Goal: Task Accomplishment & Management: Manage account settings

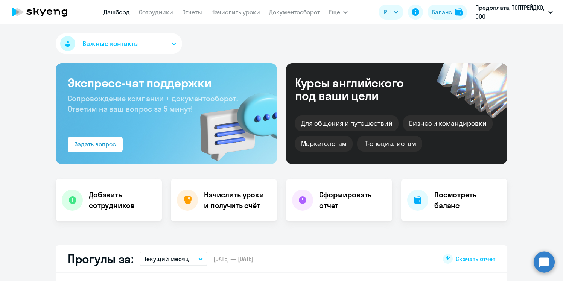
select select "30"
click at [431, 127] on div "Бизнес и командировки" at bounding box center [448, 124] width 90 height 16
click at [353, 87] on div "Курсы английского под ваши цели" at bounding box center [359, 89] width 129 height 26
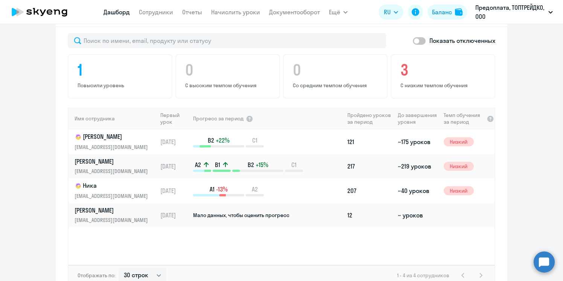
scroll to position [504, 0]
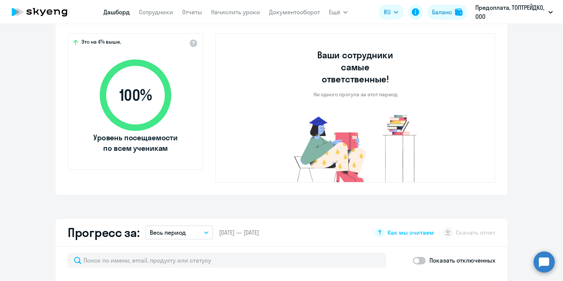
select select "30"
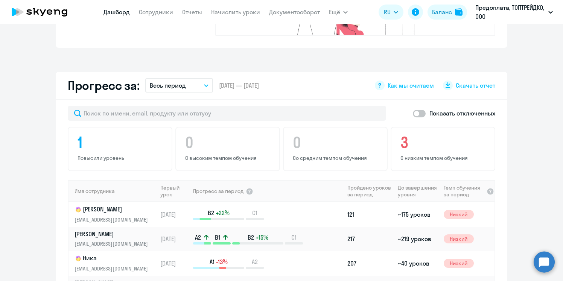
scroll to position [383, 0]
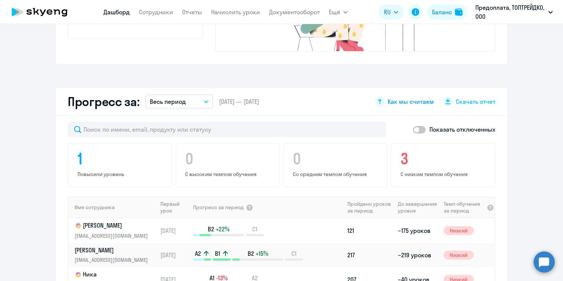
click at [409, 98] on span "Как мы считаем" at bounding box center [411, 102] width 46 height 8
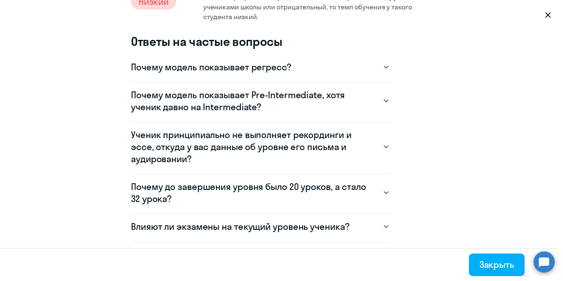
scroll to position [475, 0]
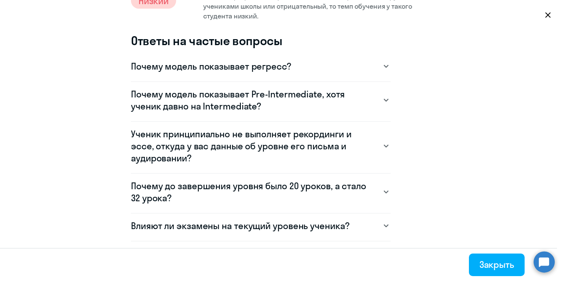
click at [382, 67] on svg-icon at bounding box center [386, 66] width 9 height 9
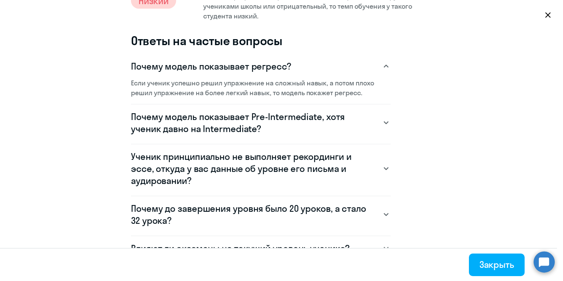
click at [382, 67] on svg-icon at bounding box center [386, 66] width 9 height 9
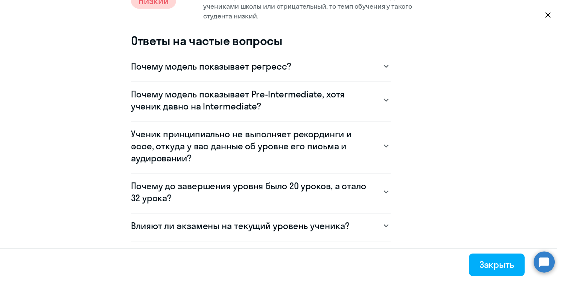
click at [387, 103] on svg-icon at bounding box center [386, 100] width 9 height 9
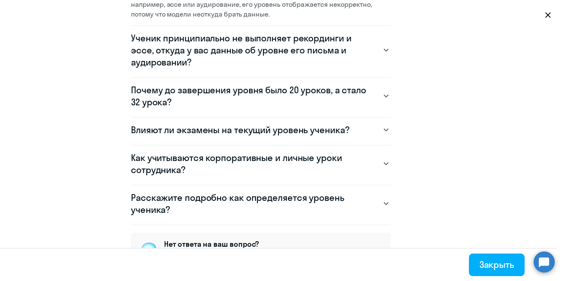
scroll to position [656, 0]
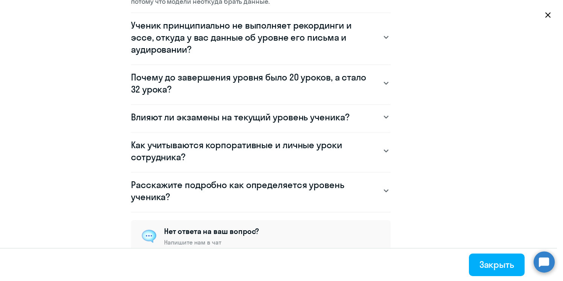
click at [383, 38] on svg-icon at bounding box center [386, 37] width 9 height 9
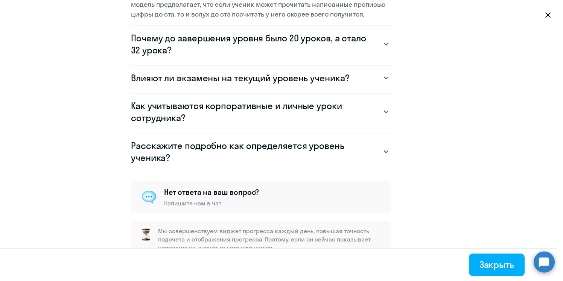
scroll to position [760, 0]
click at [382, 73] on svg-icon at bounding box center [386, 77] width 9 height 9
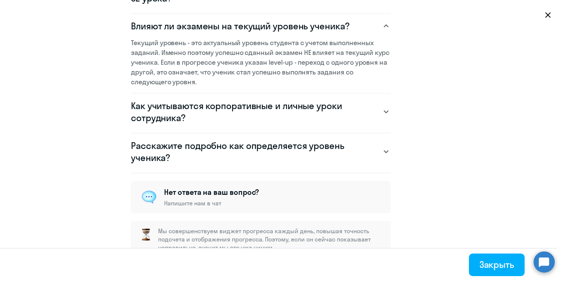
scroll to position [818, 0]
click at [380, 100] on div "Как учитываются корпоративные и личные уроки сотрудника?" at bounding box center [261, 112] width 260 height 24
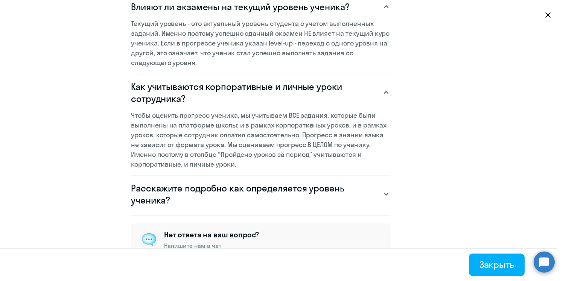
scroll to position [880, 0]
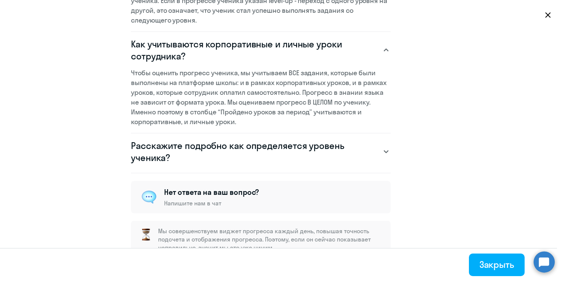
click at [381, 140] on div "Расскажите подробно как определяется уровень ученика?" at bounding box center [261, 152] width 260 height 24
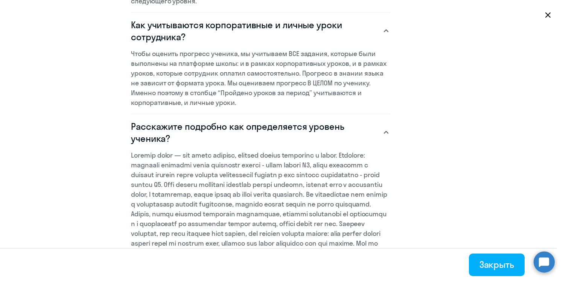
scroll to position [967, 0]
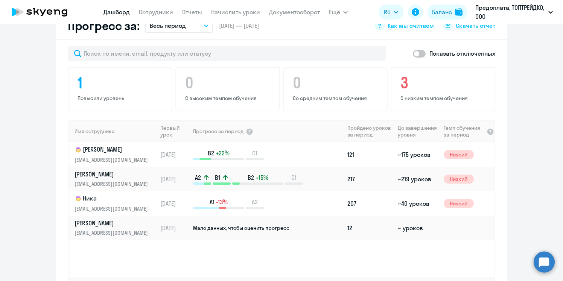
scroll to position [452, 0]
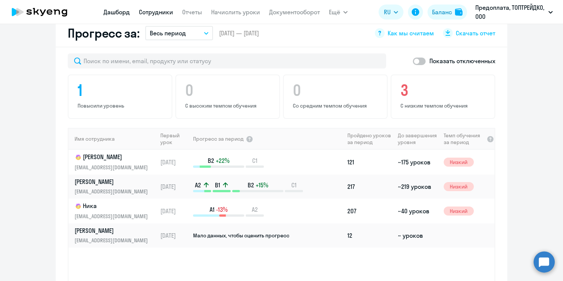
click at [154, 12] on link "Сотрудники" at bounding box center [156, 12] width 34 height 8
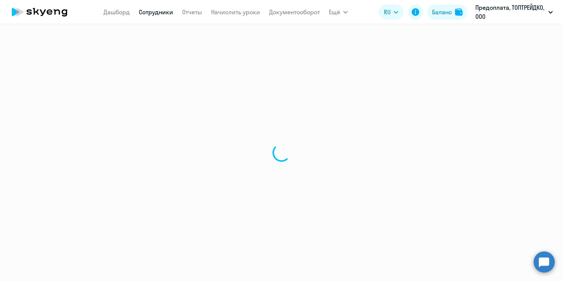
select select "30"
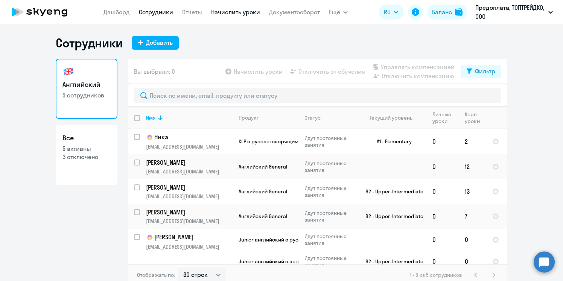
click at [224, 11] on link "Начислить уроки" at bounding box center [235, 12] width 49 height 8
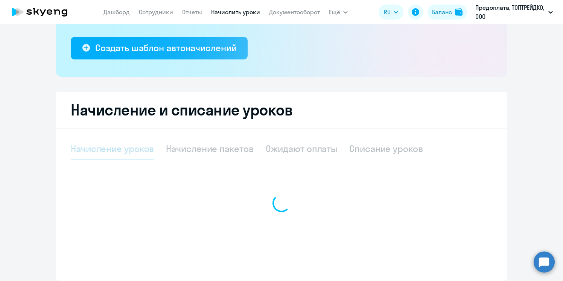
scroll to position [136, 0]
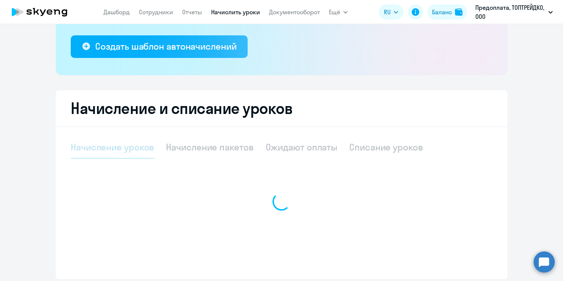
select select "10"
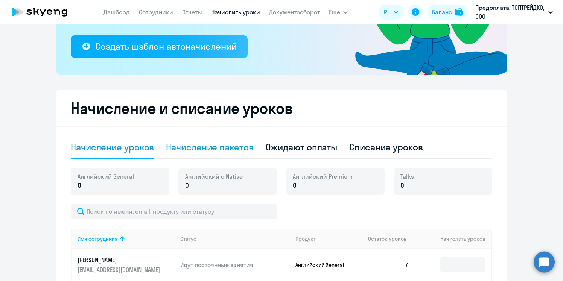
click at [210, 149] on div "Начисление пакетов" at bounding box center [209, 147] width 87 height 12
select select "10"
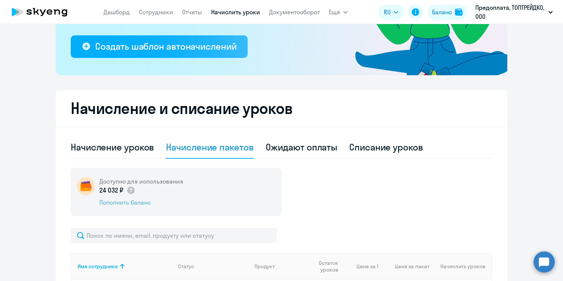
click at [136, 205] on div "Пополнить баланс" at bounding box center [141, 203] width 84 height 8
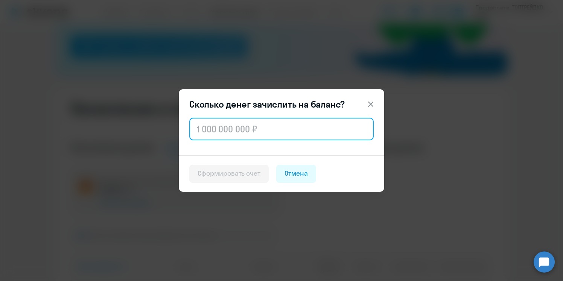
click at [252, 128] on input "text" at bounding box center [281, 129] width 185 height 23
type input "100 000"
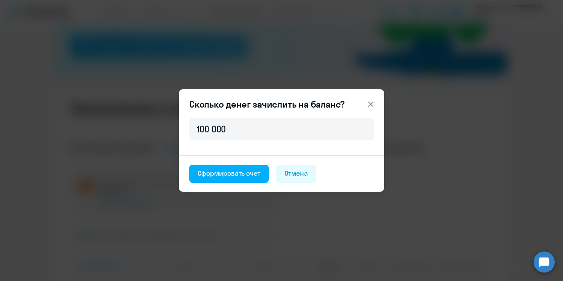
click at [372, 103] on icon at bounding box center [370, 104] width 5 height 5
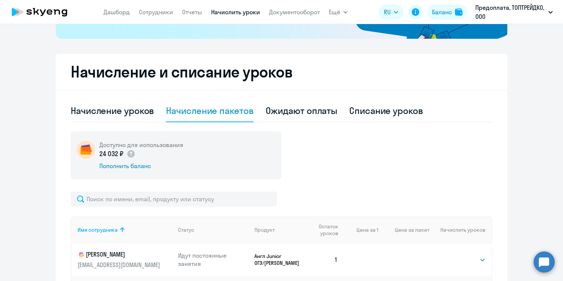
scroll to position [172, 0]
click at [119, 168] on div "Пополнить баланс" at bounding box center [141, 166] width 84 height 8
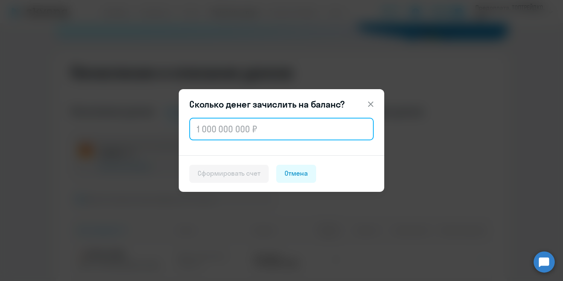
click at [212, 132] on input "text" at bounding box center [281, 129] width 185 height 23
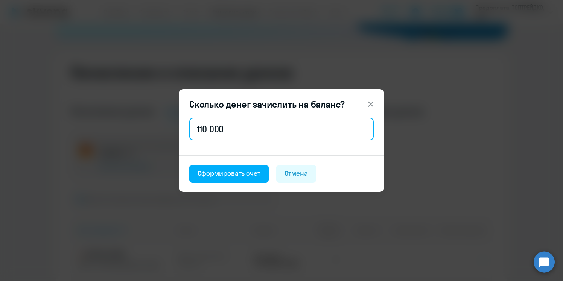
click at [248, 133] on input "110 000" at bounding box center [281, 129] width 185 height 23
click at [204, 131] on input "110 000" at bounding box center [281, 129] width 185 height 23
click at [237, 128] on input "100 000" at bounding box center [281, 129] width 185 height 23
click at [200, 131] on input "150 000" at bounding box center [281, 129] width 185 height 23
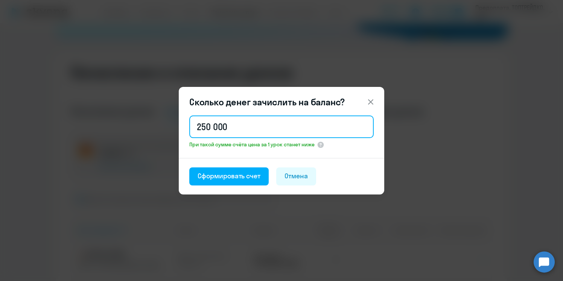
click at [206, 130] on input "250 000" at bounding box center [281, 127] width 185 height 23
type input "100 000"
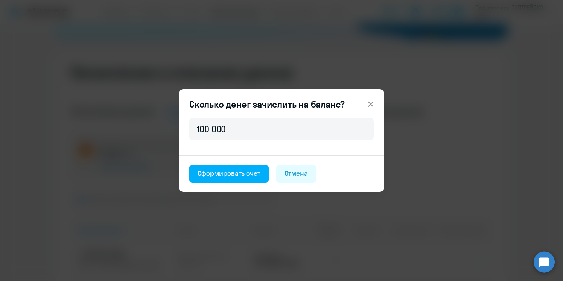
click at [373, 103] on icon at bounding box center [370, 104] width 9 height 9
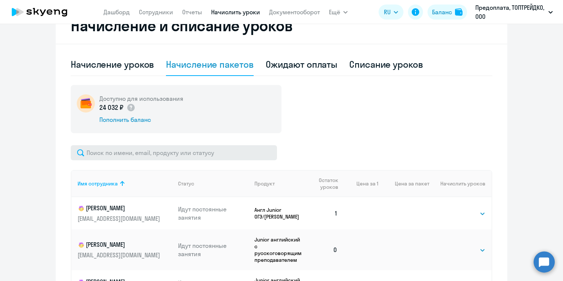
scroll to position [200, 0]
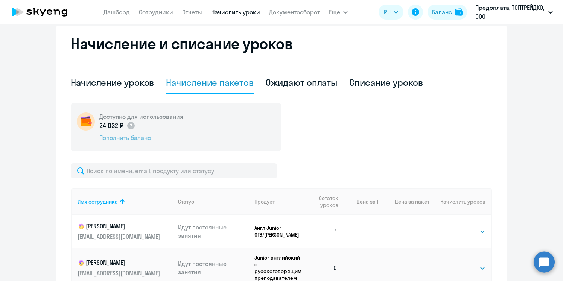
click at [132, 138] on div "Пополнить баланс" at bounding box center [141, 138] width 84 height 8
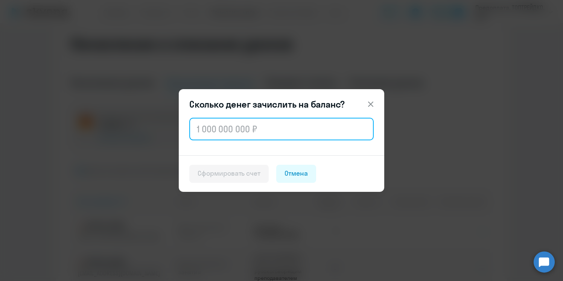
click at [220, 128] on input "text" at bounding box center [281, 129] width 185 height 23
type input "100 000"
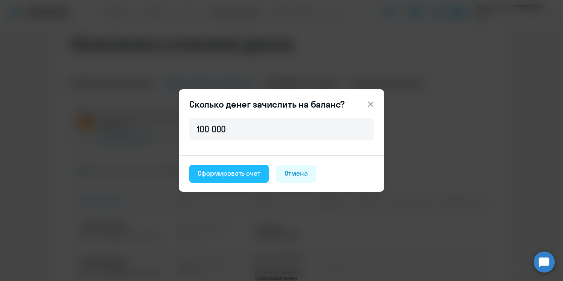
click at [235, 176] on div "Сформировать счет" at bounding box center [229, 174] width 63 height 10
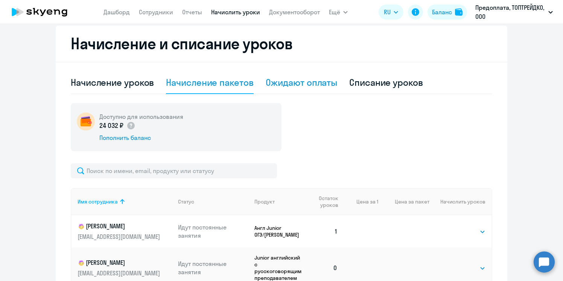
click at [326, 86] on div "Ожидают оплаты" at bounding box center [302, 82] width 72 height 12
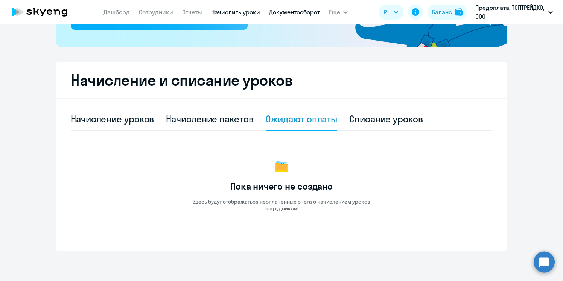
click at [293, 12] on link "Документооборот" at bounding box center [294, 12] width 51 height 8
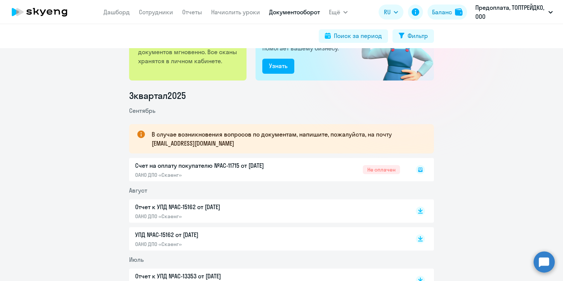
scroll to position [69, 0]
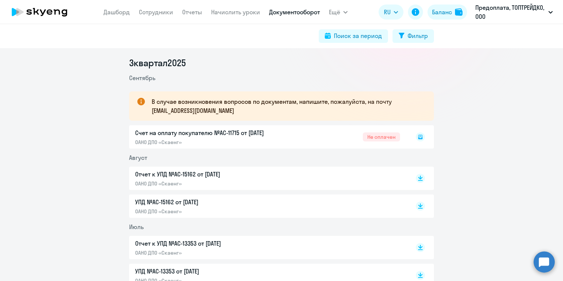
scroll to position [97, 0]
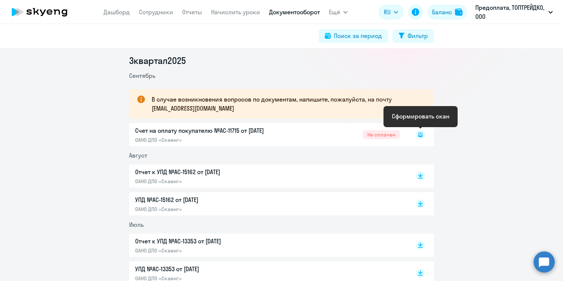
click at [421, 134] on icon at bounding box center [420, 134] width 3 height 0
click at [420, 133] on rect at bounding box center [420, 134] width 9 height 9
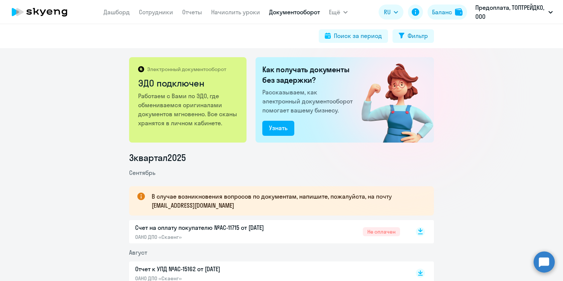
click at [422, 145] on div at bounding box center [405, 96] width 134 height 134
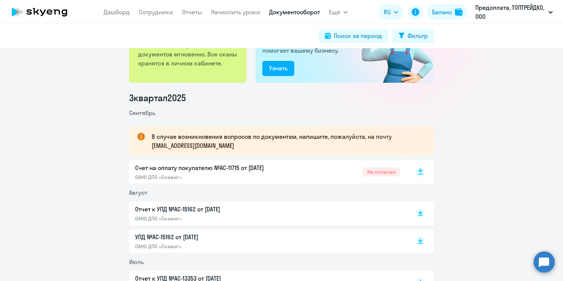
scroll to position [78, 0]
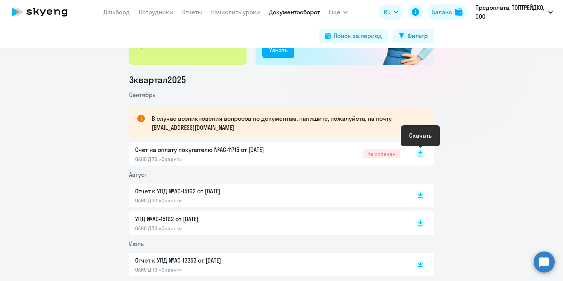
click at [420, 153] on icon at bounding box center [420, 153] width 5 height 4
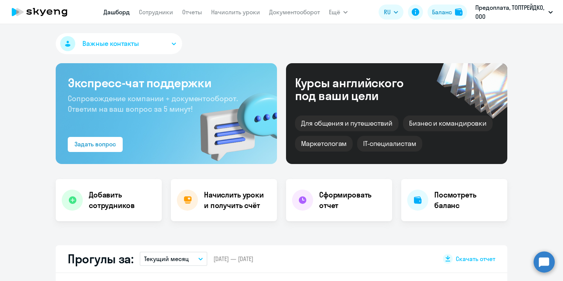
select select "30"
click at [346, 31] on link "Все продукты" at bounding box center [356, 34] width 39 height 8
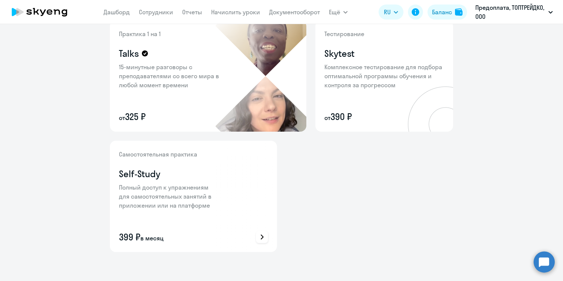
scroll to position [312, 0]
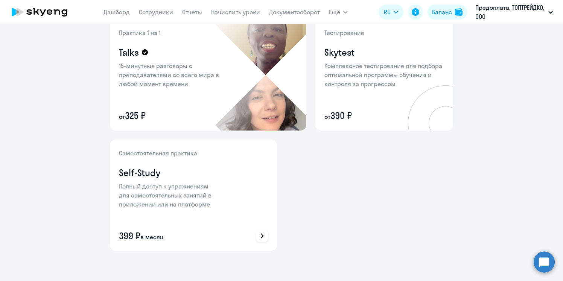
click at [264, 237] on icon at bounding box center [262, 236] width 9 height 9
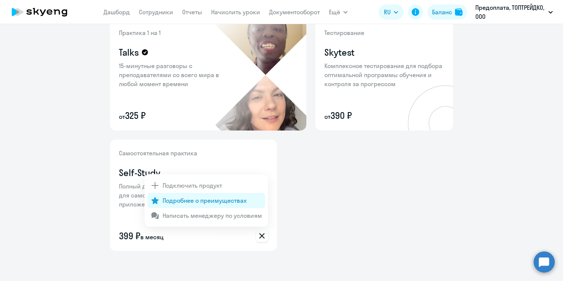
click at [201, 202] on p "Подробнее о преимуществах" at bounding box center [205, 200] width 84 height 9
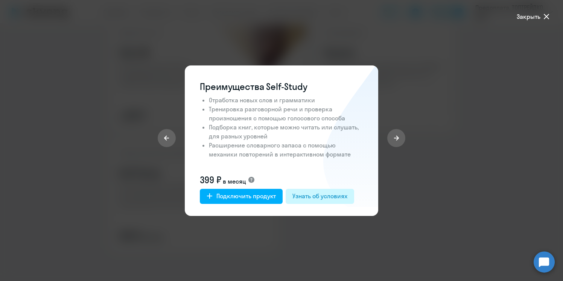
click at [322, 196] on div "Узнать об условиях" at bounding box center [320, 196] width 55 height 9
click at [536, 17] on span "Закрыть" at bounding box center [529, 16] width 24 height 9
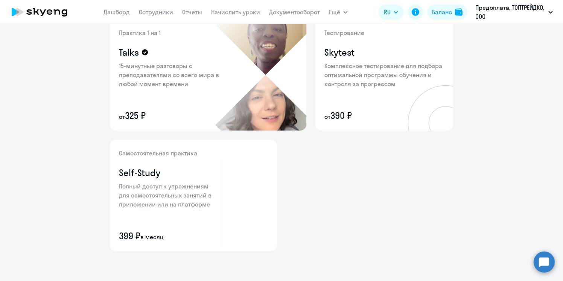
scroll to position [0, 0]
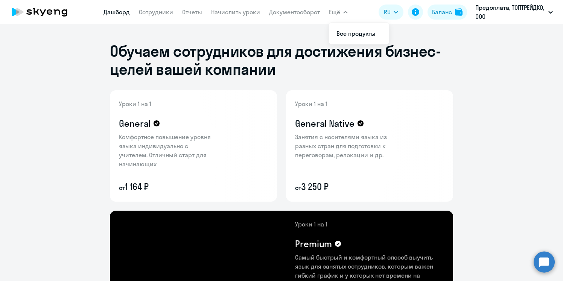
click at [115, 11] on link "Дашборд" at bounding box center [117, 12] width 26 height 8
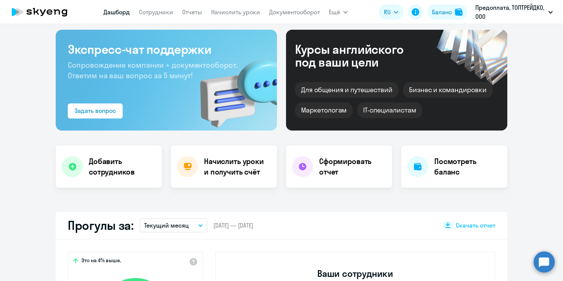
scroll to position [46, 0]
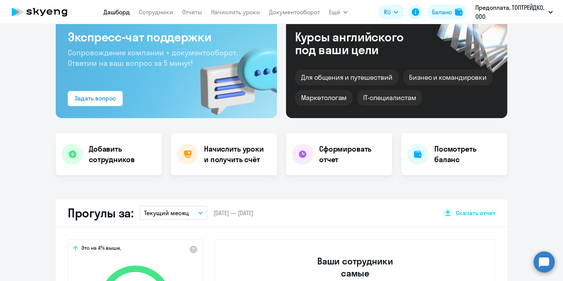
select select "30"
click at [350, 60] on div "Курсы английского под ваши цели Для общения и путешествий Бизнес и командировки…" at bounding box center [396, 67] width 221 height 101
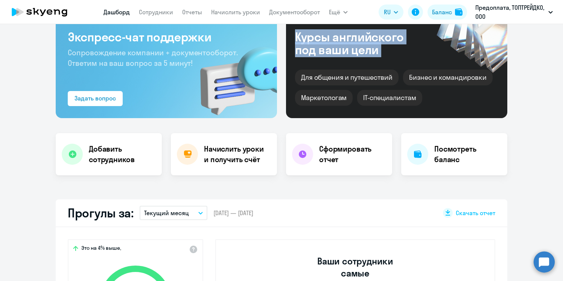
click at [350, 60] on div "Курсы английского под ваши цели Для общения и путешествий Бизнес и командировки…" at bounding box center [396, 67] width 221 height 101
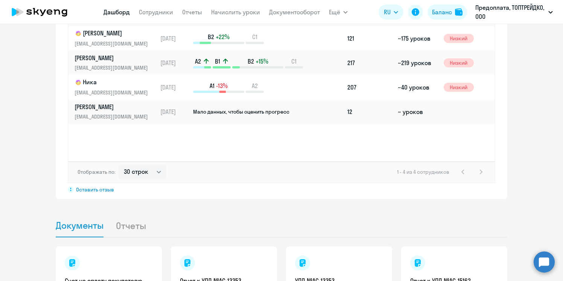
scroll to position [654, 0]
